Goal: Information Seeking & Learning: Compare options

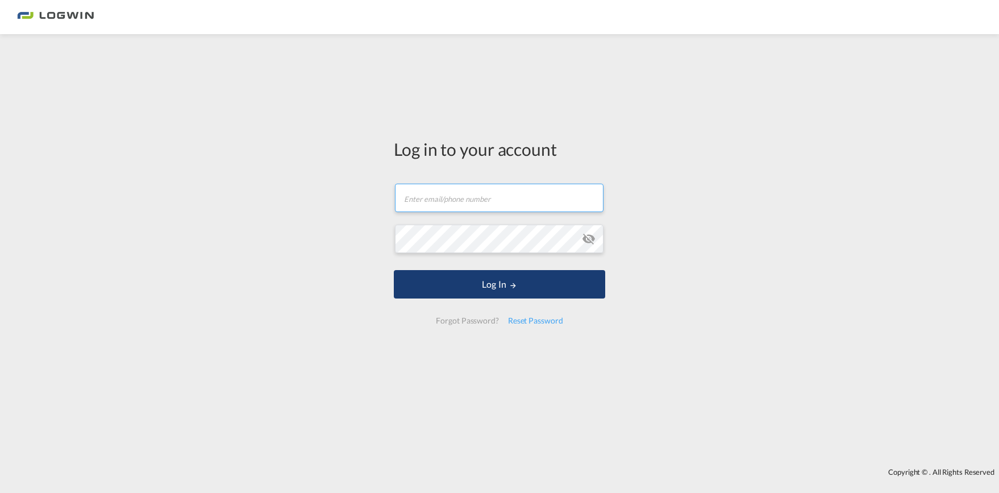
type input "[EMAIL_ADDRESS][DOMAIN_NAME]"
click at [501, 282] on button "Log In" at bounding box center [499, 284] width 211 height 28
